Goal: Find specific page/section: Find specific page/section

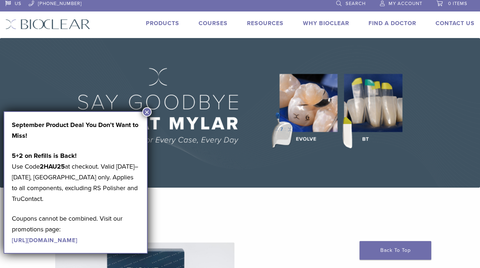
scroll to position [8, 0]
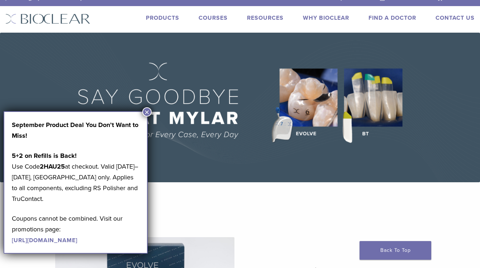
click at [394, 17] on link "Find A Doctor" at bounding box center [393, 17] width 48 height 7
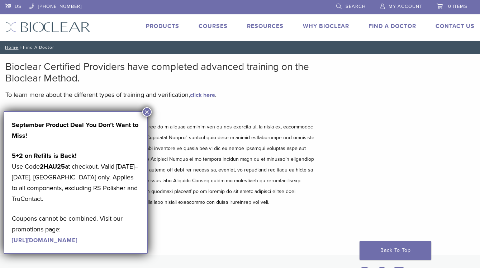
scroll to position [0, 0]
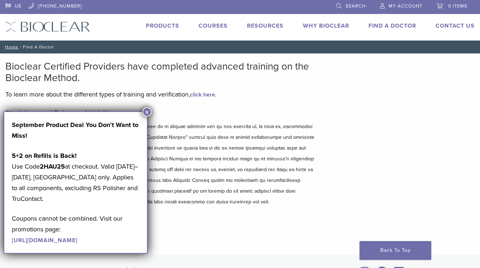
click at [148, 109] on button "×" at bounding box center [146, 111] width 9 height 9
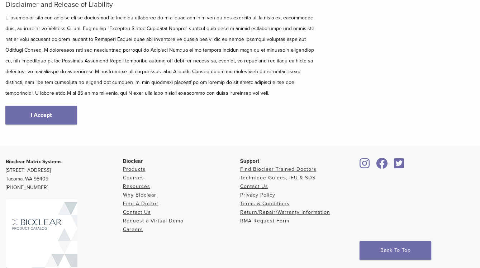
scroll to position [110, 0]
click at [138, 201] on link "Find A Doctor" at bounding box center [141, 203] width 36 height 6
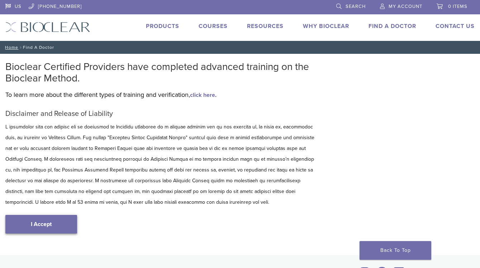
click at [55, 222] on link "I Accept" at bounding box center [41, 224] width 72 height 19
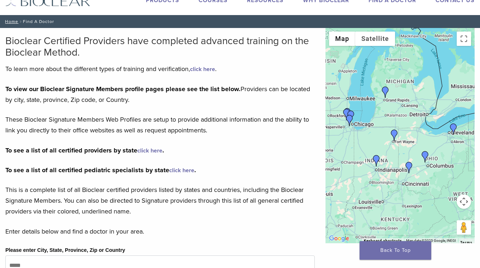
scroll to position [26, 0]
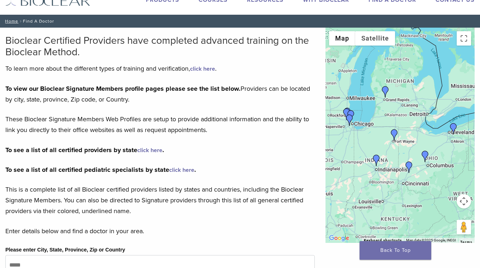
click at [386, 89] on img "Dr. Urszula Firlik" at bounding box center [385, 91] width 11 height 11
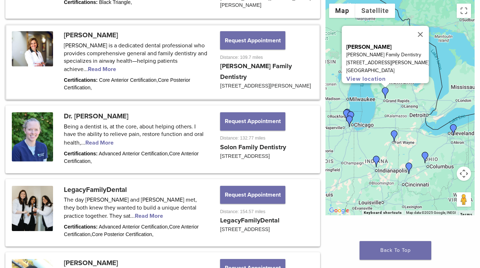
scroll to position [559, 0]
